Goal: Task Accomplishment & Management: Manage account settings

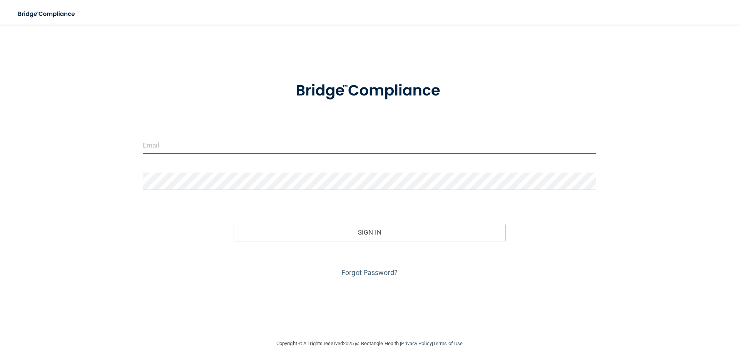
click at [163, 142] on input "email" at bounding box center [370, 144] width 454 height 17
type input "[EMAIL_ADDRESS][DOMAIN_NAME]"
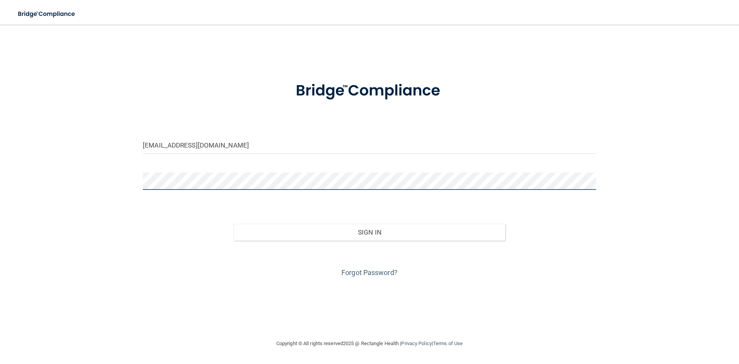
click at [234, 224] on button "Sign In" at bounding box center [370, 232] width 272 height 17
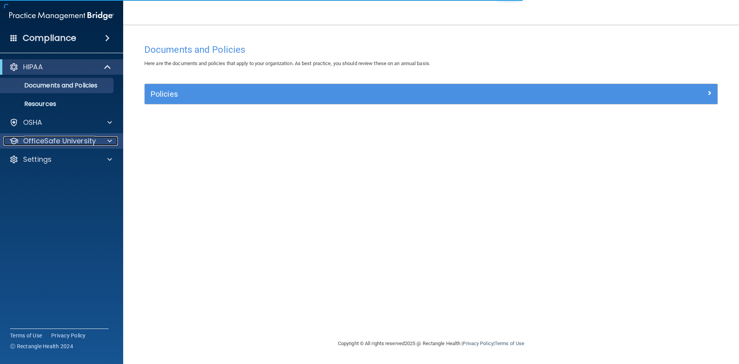
click at [72, 139] on p "OfficeSafe University" at bounding box center [59, 140] width 73 height 9
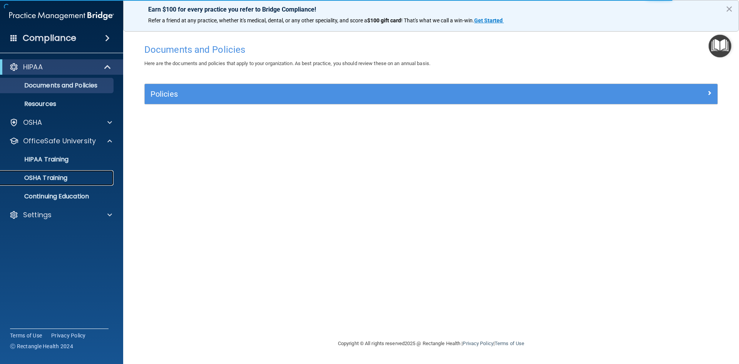
click at [59, 180] on p "OSHA Training" at bounding box center [36, 178] width 62 height 8
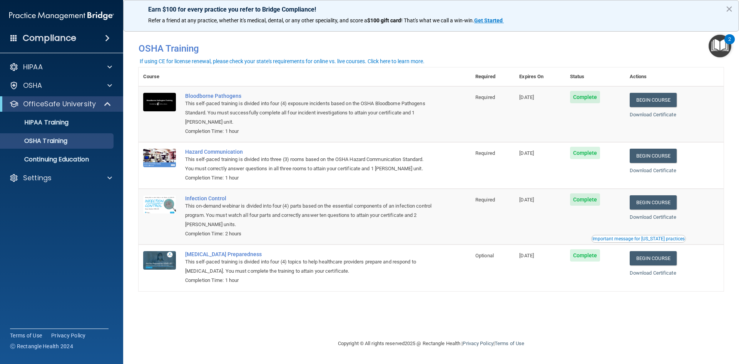
click at [716, 49] on img "Open Resource Center, 2 new notifications" at bounding box center [720, 46] width 23 height 23
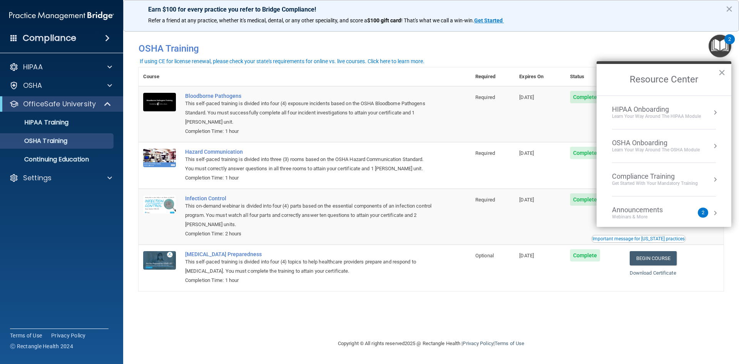
click at [705, 144] on div "OSHA Onboarding Learn your way around the OSHA module" at bounding box center [664, 146] width 104 height 15
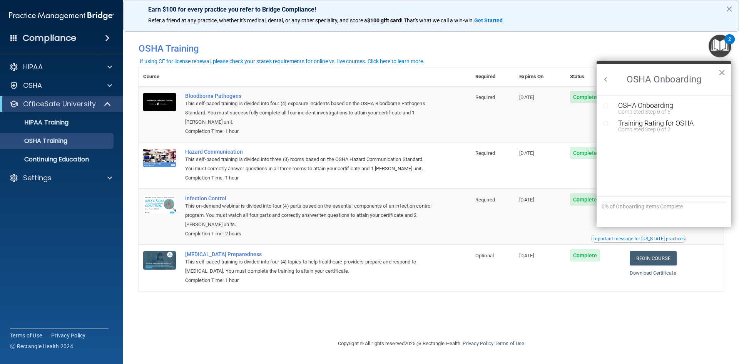
click at [606, 80] on button "Back to Resource Center Home" at bounding box center [606, 79] width 8 height 8
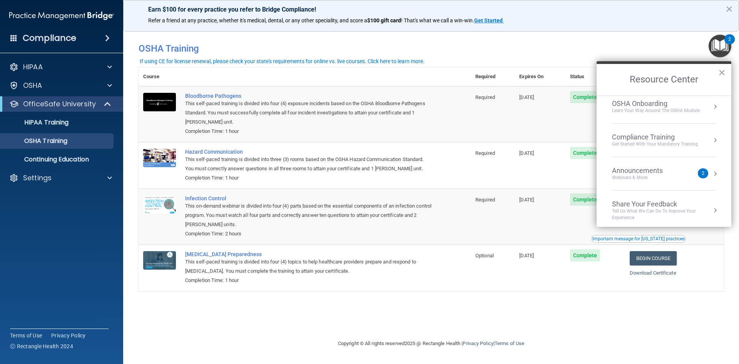
scroll to position [43, 0]
click at [722, 73] on button "×" at bounding box center [721, 72] width 7 height 12
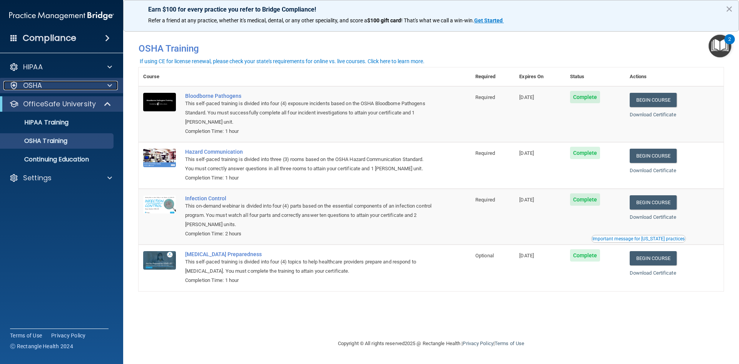
click at [112, 87] on span at bounding box center [109, 85] width 5 height 9
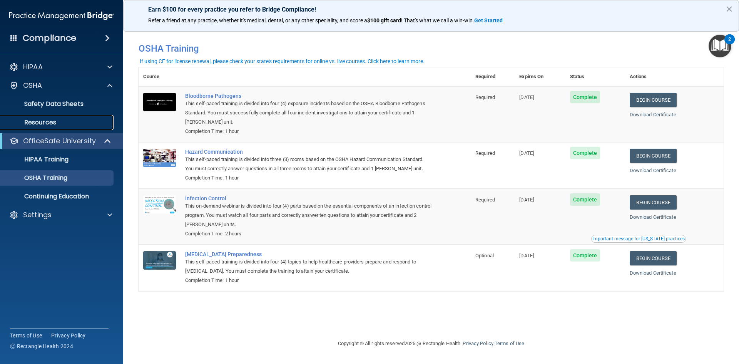
click at [48, 128] on link "Resources" at bounding box center [52, 122] width 121 height 15
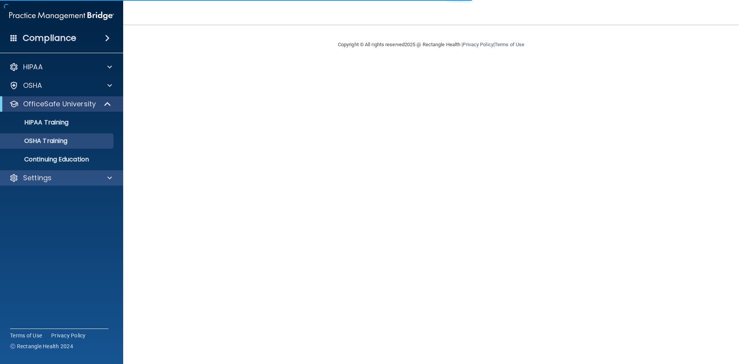
click at [50, 184] on div "Settings" at bounding box center [62, 177] width 124 height 15
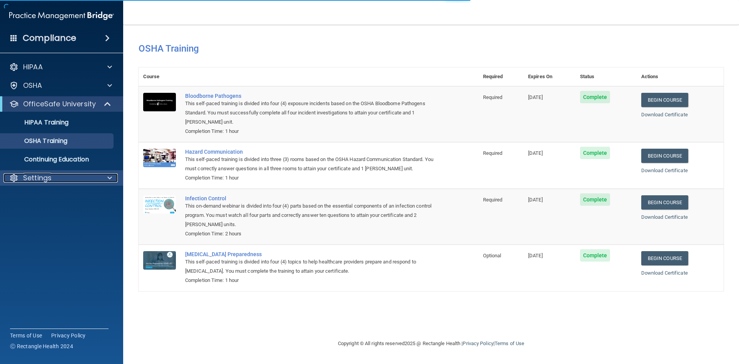
click at [108, 180] on span at bounding box center [109, 177] width 5 height 9
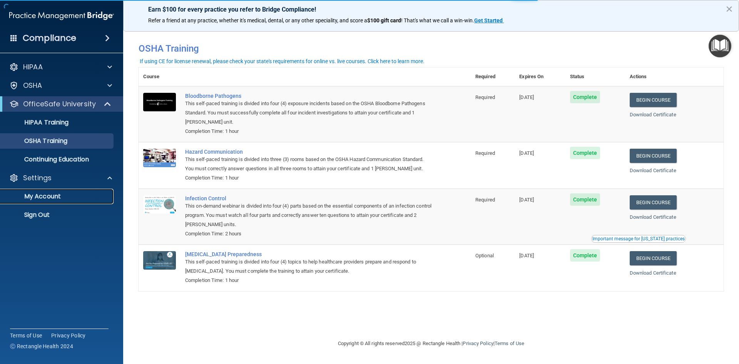
click at [57, 198] on p "My Account" at bounding box center [57, 196] width 105 height 8
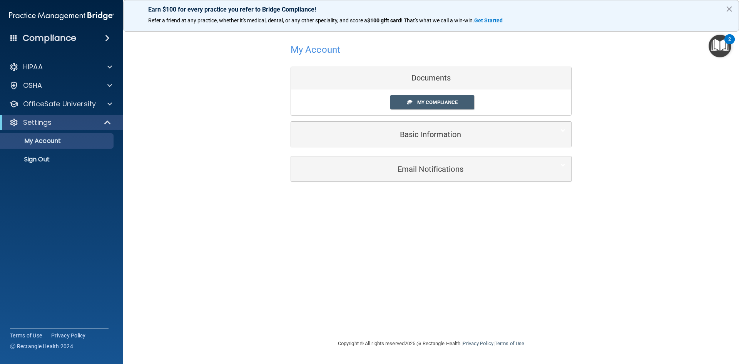
click at [457, 110] on div "My Compliance My Compliance My BAA" at bounding box center [431, 102] width 280 height 26
click at [454, 107] on link "My Compliance" at bounding box center [432, 102] width 84 height 14
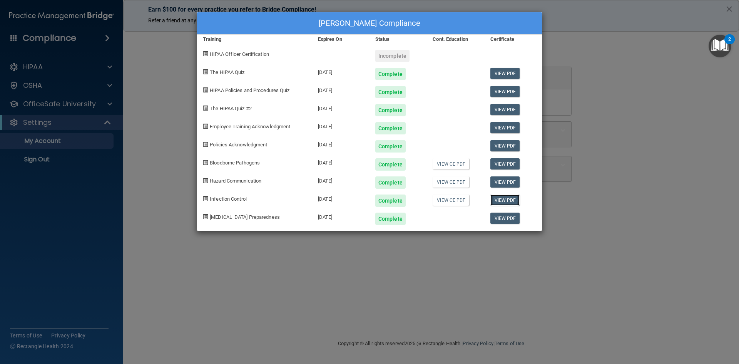
click at [504, 203] on link "View PDF" at bounding box center [505, 199] width 30 height 11
click at [513, 216] on link "View PDF" at bounding box center [505, 218] width 30 height 11
click at [507, 128] on link "View PDF" at bounding box center [505, 127] width 30 height 11
click at [503, 145] on link "View PDF" at bounding box center [505, 145] width 30 height 11
click at [308, 276] on div "Ali Romero's Compliance Training Expires On Status Cont. Education Certificate …" at bounding box center [369, 182] width 739 height 364
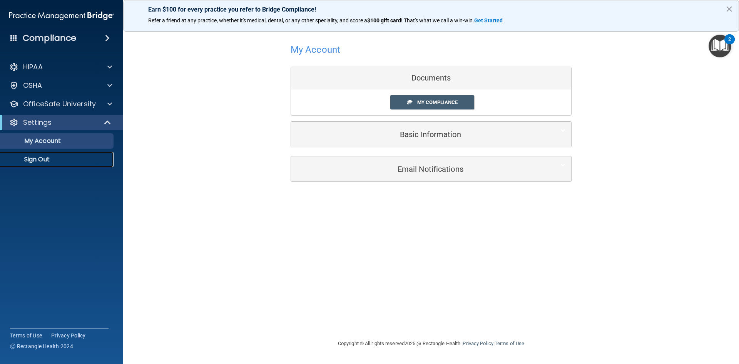
click at [22, 158] on p "Sign Out" at bounding box center [57, 160] width 105 height 8
